Goal: Task Accomplishment & Management: Manage account settings

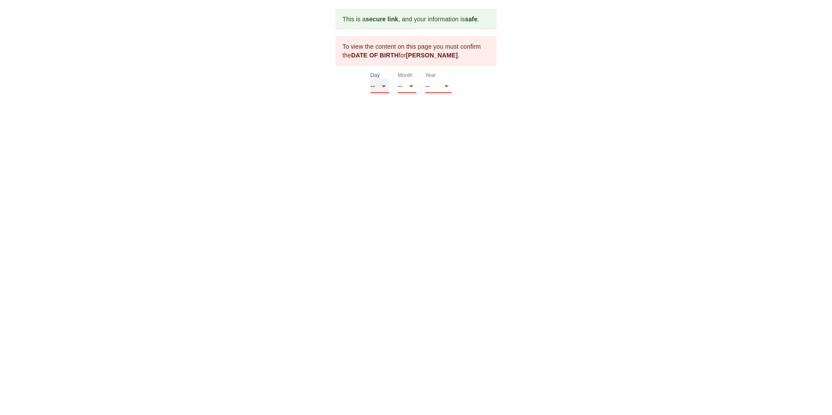
click at [385, 86] on select "-- 01 02 03 04 05 06 07 08 09 10 11 12 13 14 15 16 17 18 19 20 21 22 23 24 25 2…" at bounding box center [379, 86] width 19 height 14
select select "22"
click at [370, 79] on select "-- 01 02 03 04 05 06 07 08 09 10 11 12 13 14 15 16 17 18 19 20 21 22 23 24 25 2…" at bounding box center [379, 86] width 19 height 14
click at [412, 86] on select "-- 01 02 03 04 05 06 07 08 09 10 11 12" at bounding box center [407, 86] width 19 height 14
select select "06"
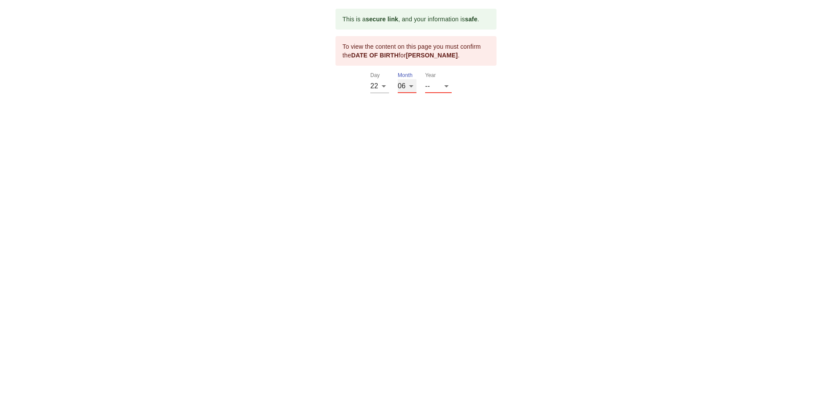
click at [398, 79] on select "-- 01 02 03 04 05 06 07 08 09 10 11 12" at bounding box center [407, 86] width 19 height 14
click at [446, 84] on select "-- 2025 2024 2023 2022 2021 2020 2019 2018 2017 2016 2015 2014 2013 2012 2011 2…" at bounding box center [438, 86] width 27 height 14
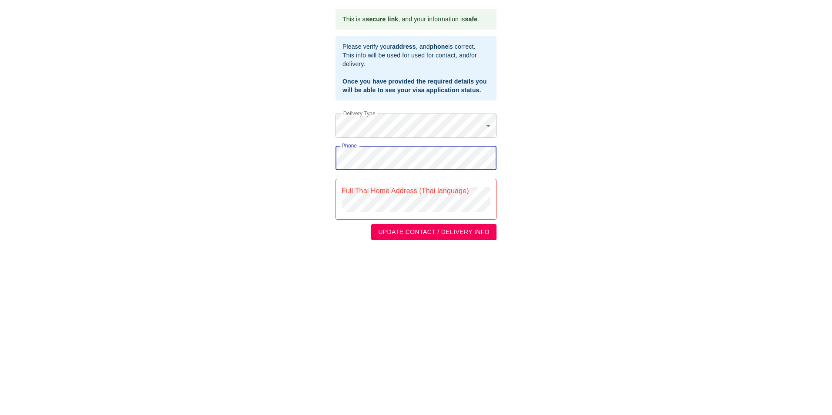
click at [555, 180] on div "This is a secure link , and your information is safe . Please verify your addre…" at bounding box center [416, 124] width 814 height 231
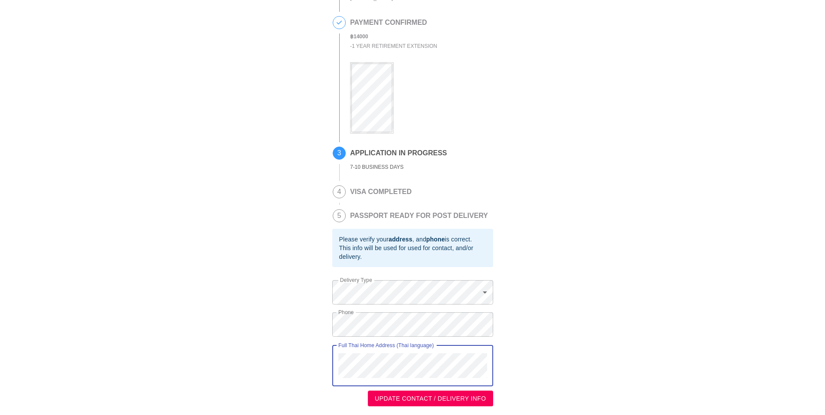
scroll to position [65, 0]
click at [417, 399] on span "UPDATE CONTACT / DELIVERY INFO" at bounding box center [430, 398] width 111 height 11
click at [474, 379] on div "Full Thai Home Address (Thai language)" at bounding box center [412, 365] width 161 height 41
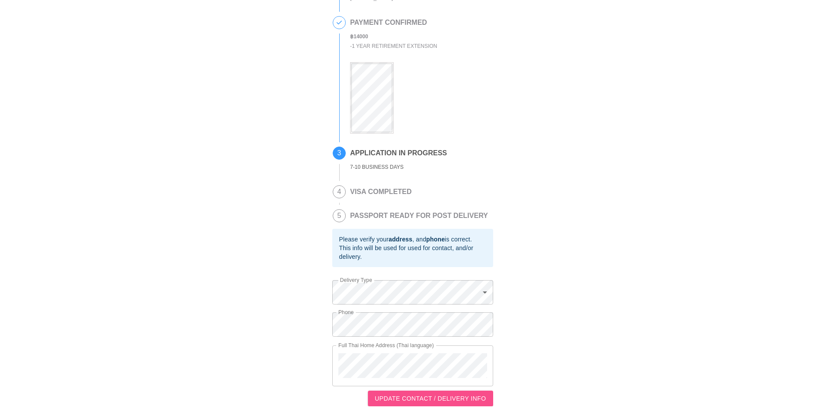
click at [462, 402] on span "UPDATE CONTACT / DELIVERY INFO" at bounding box center [430, 398] width 111 height 11
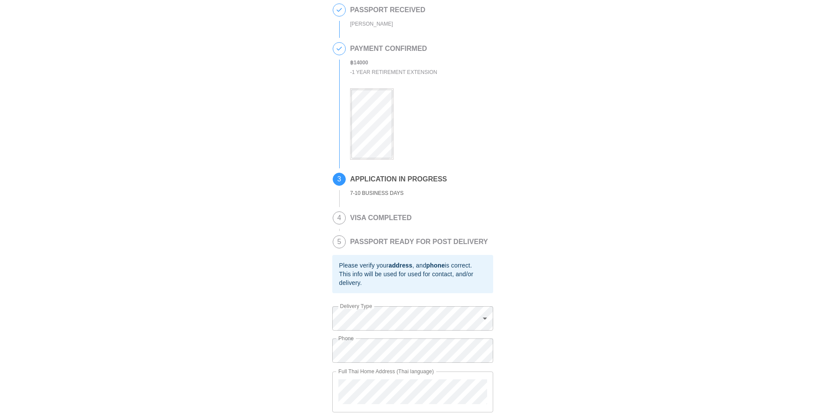
scroll to position [0, 0]
